Goal: Information Seeking & Learning: Learn about a topic

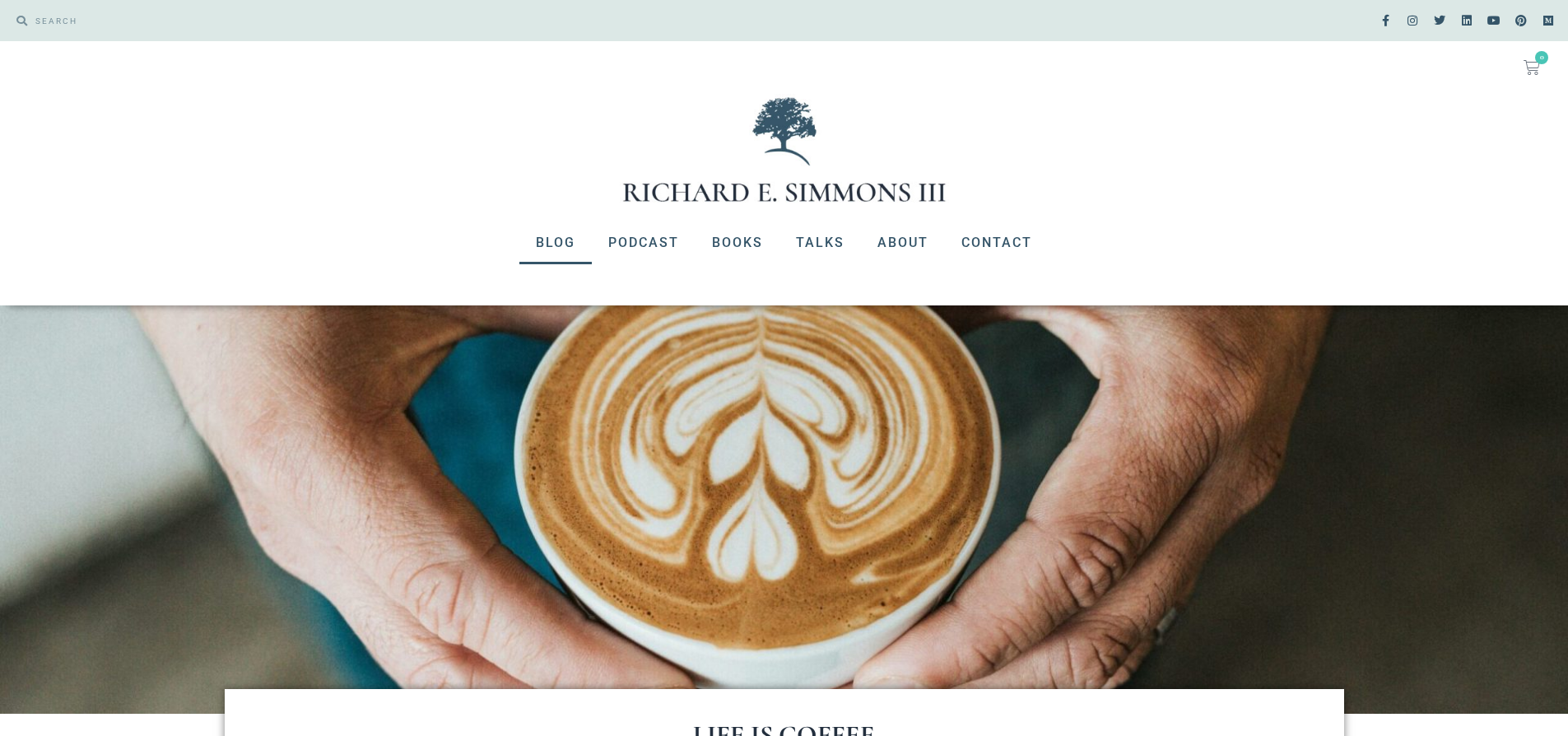
click at [550, 245] on link "Blog" at bounding box center [555, 243] width 72 height 43
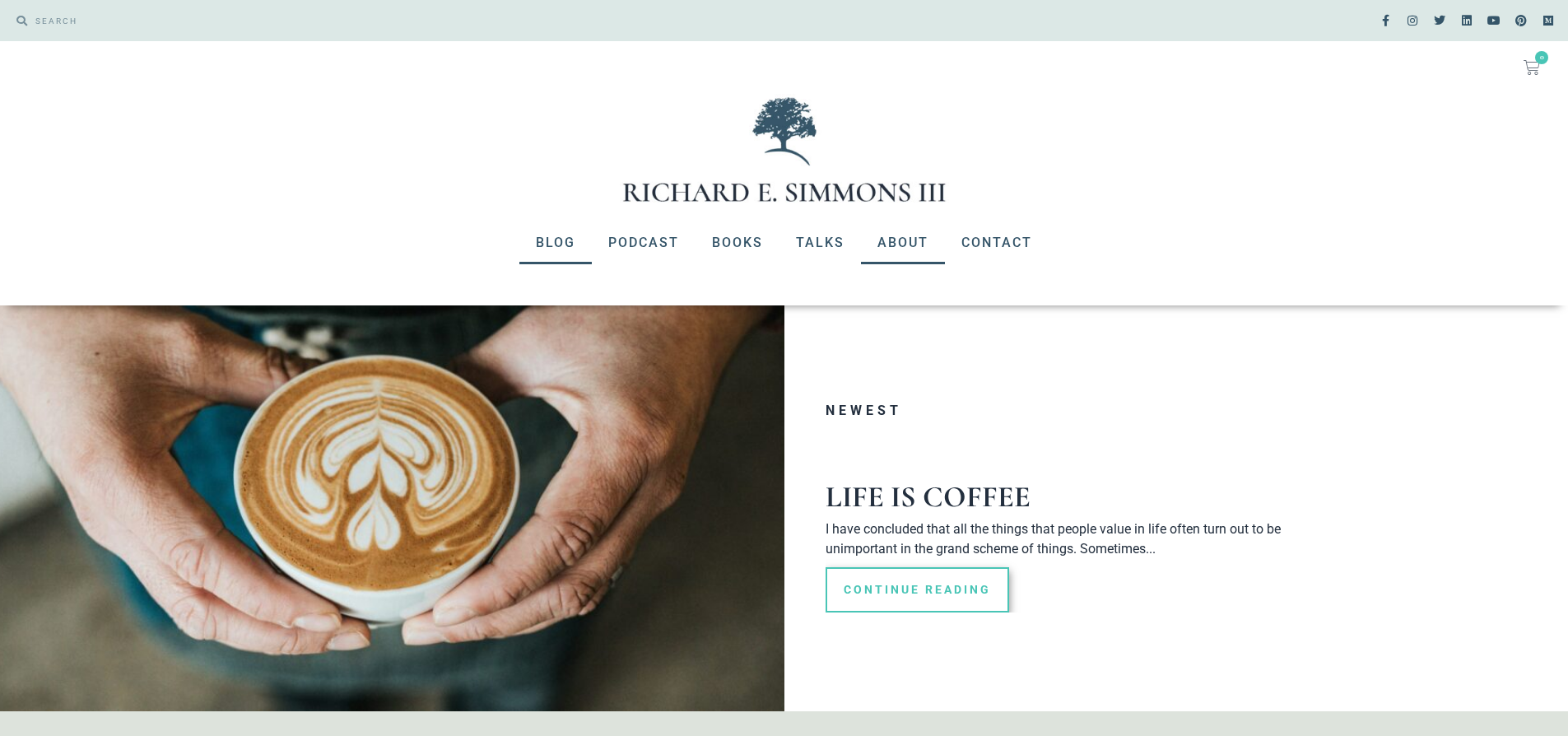
click at [904, 244] on link "About" at bounding box center [903, 243] width 84 height 43
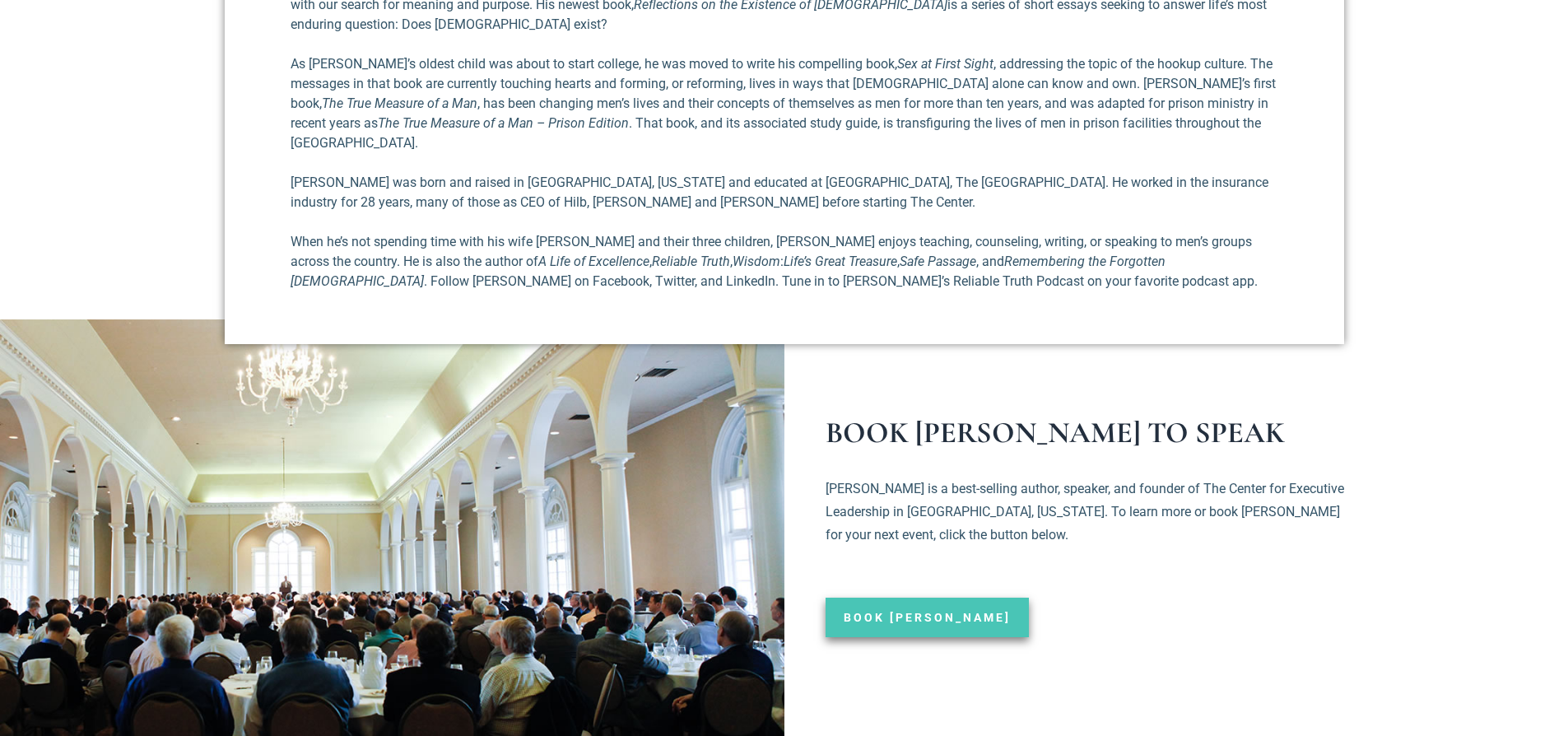
scroll to position [1344, 0]
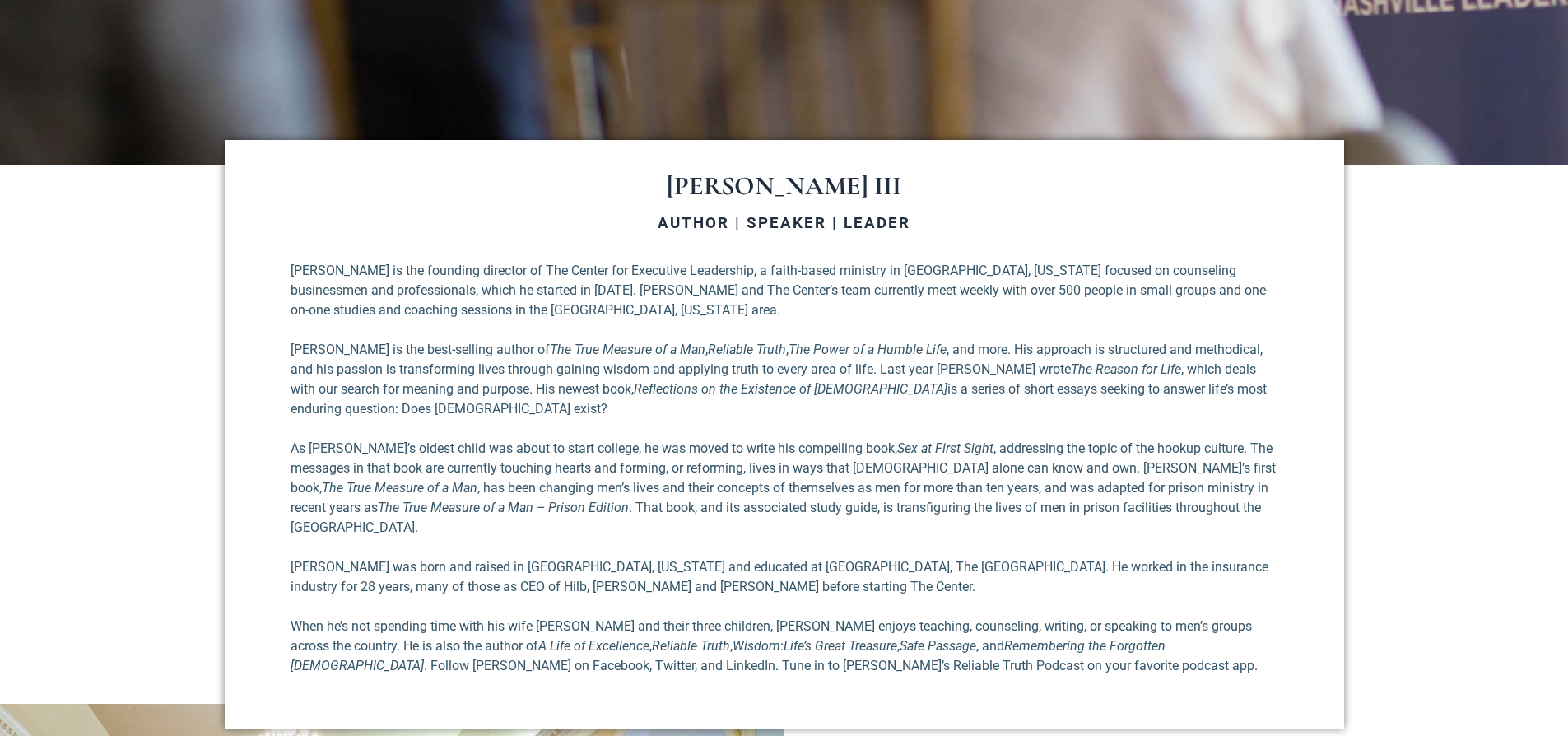
scroll to position [960, 0]
